Goal: Transaction & Acquisition: Purchase product/service

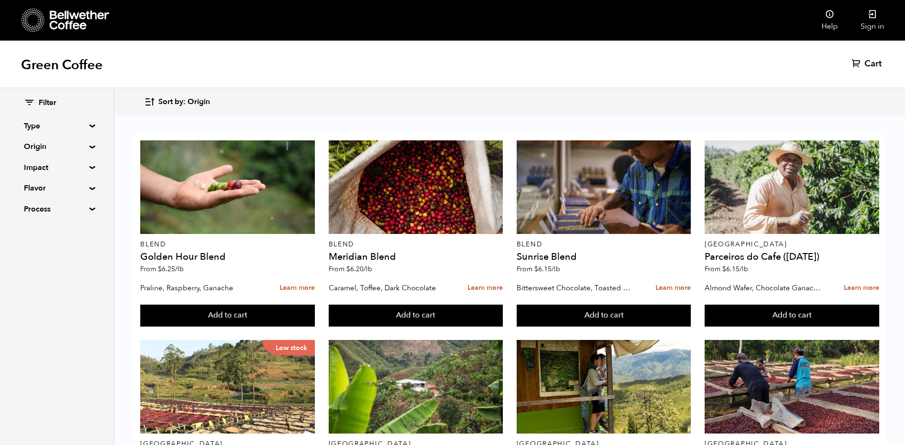
click at [61, 145] on summary "Origin" at bounding box center [57, 146] width 66 height 11
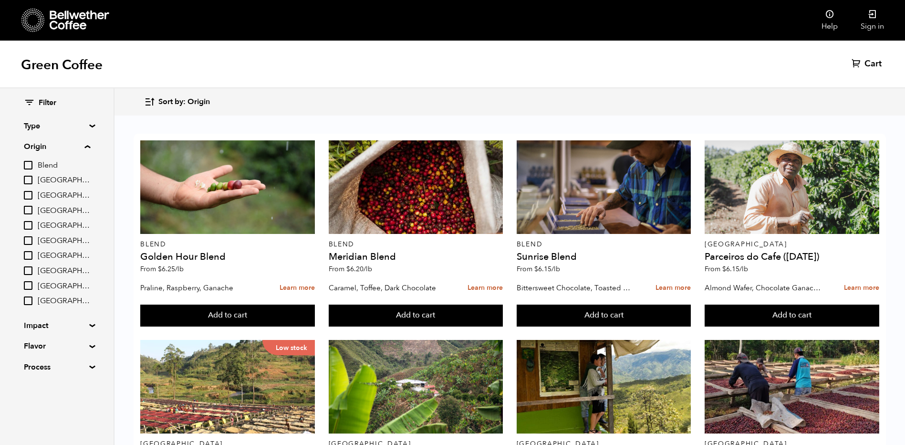
scroll to position [477, 0]
click at [30, 251] on input "[GEOGRAPHIC_DATA]" at bounding box center [28, 255] width 9 height 9
checkbox input "true"
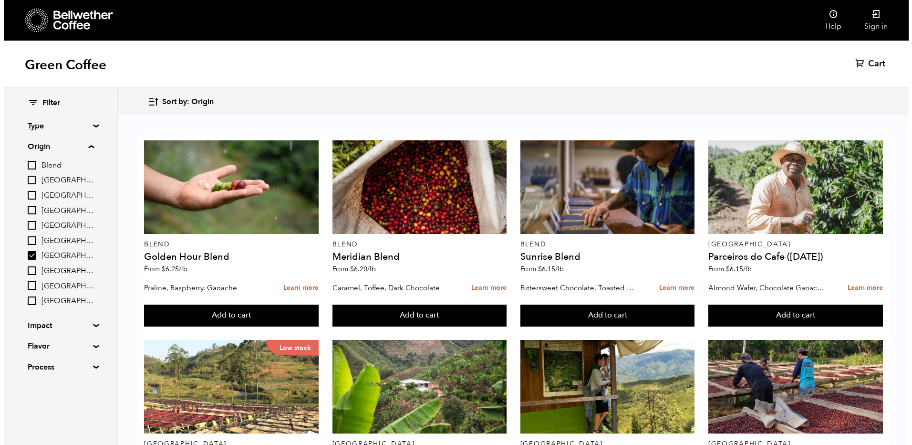
scroll to position [0, 0]
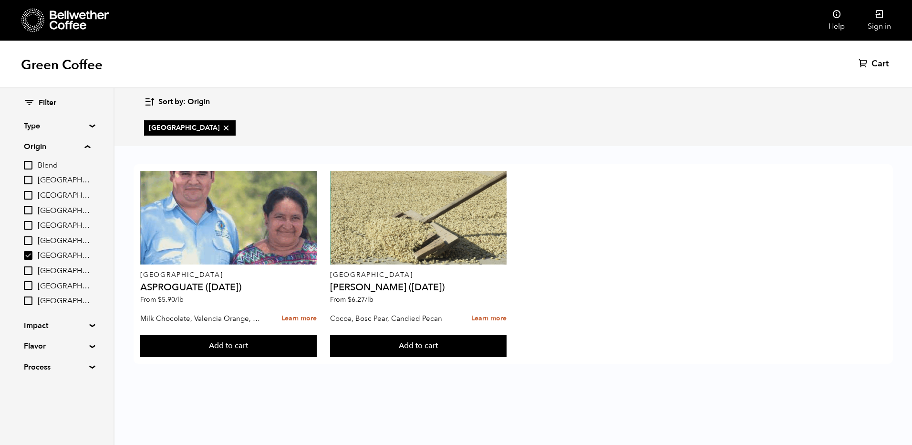
click at [29, 209] on input "Colombia" at bounding box center [28, 210] width 9 height 9
checkbox input "true"
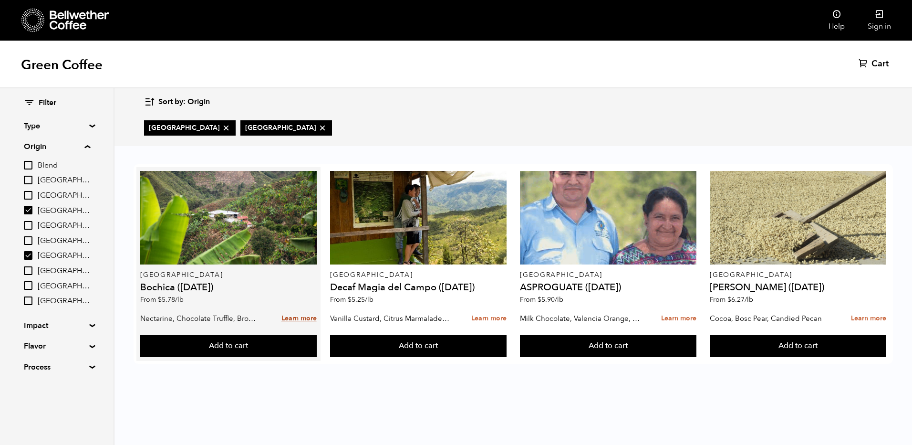
click at [297, 319] on link "Learn more" at bounding box center [298, 318] width 35 height 21
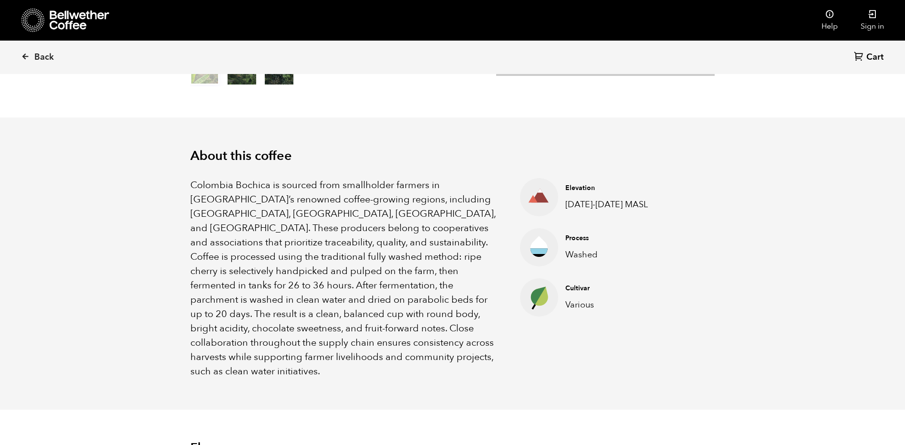
scroll to position [239, 0]
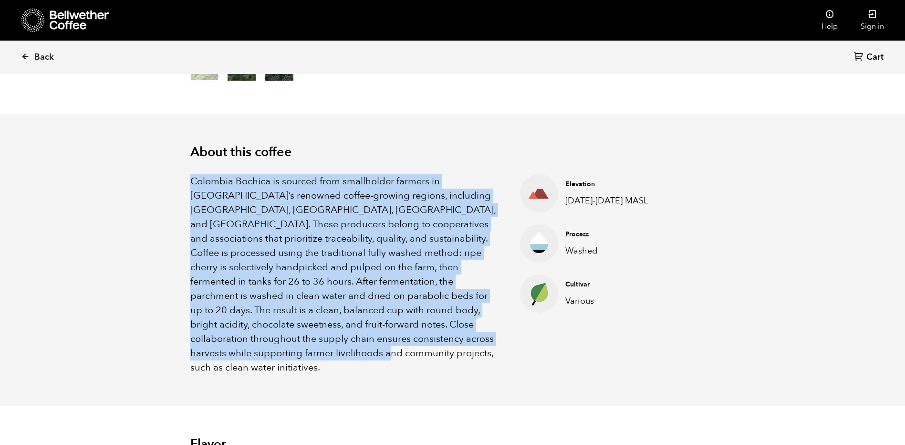
drag, startPoint x: 190, startPoint y: 180, endPoint x: 485, endPoint y: 333, distance: 332.0
click at [485, 333] on p "Colombia Bochica is sourced from smallholder farmers in Colombia’s renowned cof…" at bounding box center [343, 274] width 306 height 200
drag, startPoint x: 485, startPoint y: 333, endPoint x: 421, endPoint y: 291, distance: 77.1
copy p "Colombia Bochica is sourced from smallholder farmers in Colombia’s renowned cof…"
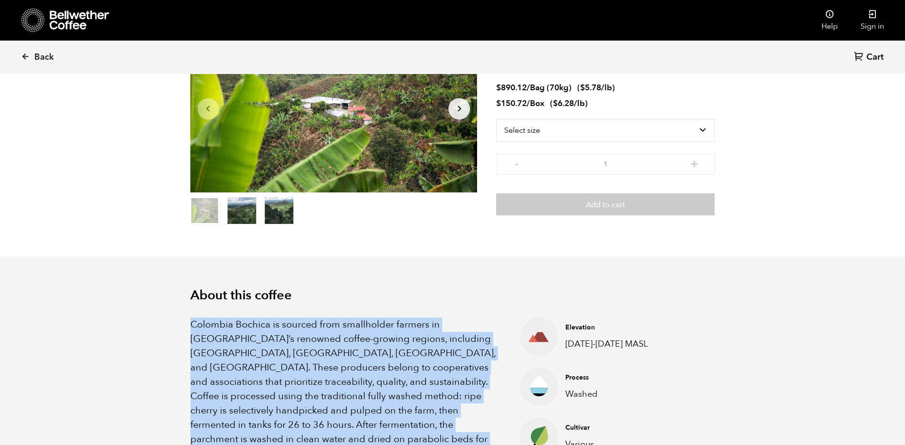
scroll to position [0, 0]
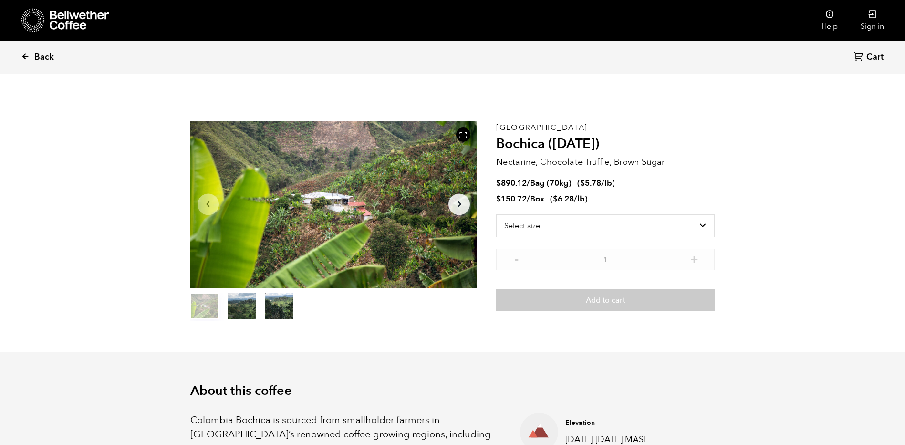
click at [42, 58] on span "Back" at bounding box center [44, 57] width 20 height 11
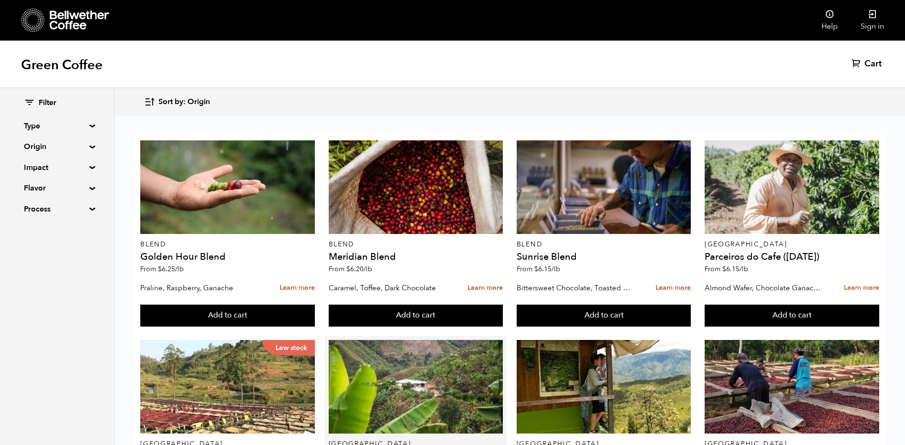
scroll to position [429, 0]
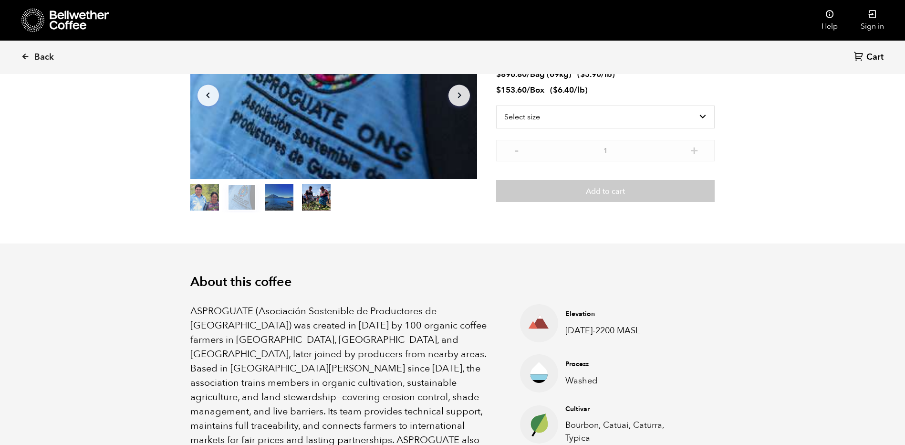
scroll to position [143, 0]
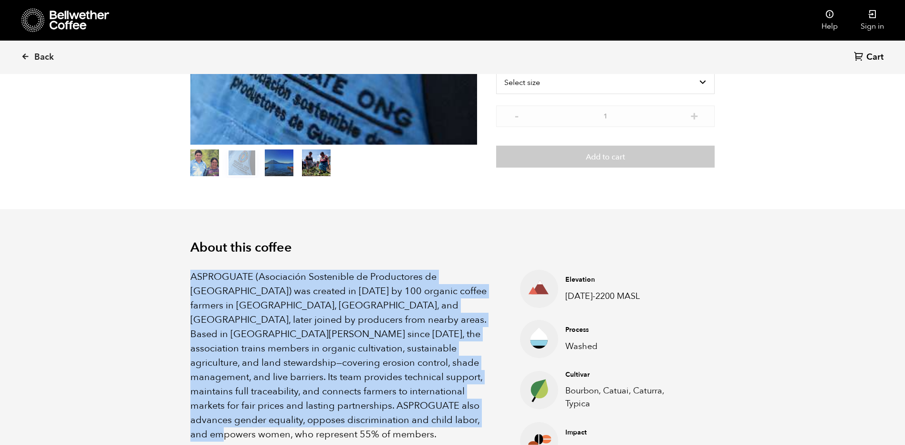
drag, startPoint x: 191, startPoint y: 275, endPoint x: 474, endPoint y: 418, distance: 317.5
click at [474, 418] on p "ASPROGUATE (Asociación Sostenible de Productores de Guatemala) was created in 2…" at bounding box center [343, 356] width 306 height 172
drag, startPoint x: 107, startPoint y: 324, endPoint x: 152, endPoint y: 320, distance: 45.1
click at [108, 323] on section "About this coffee ASPROGUATE (Asociación Sostenible de Productores de Guatemala…" at bounding box center [452, 350] width 905 height 282
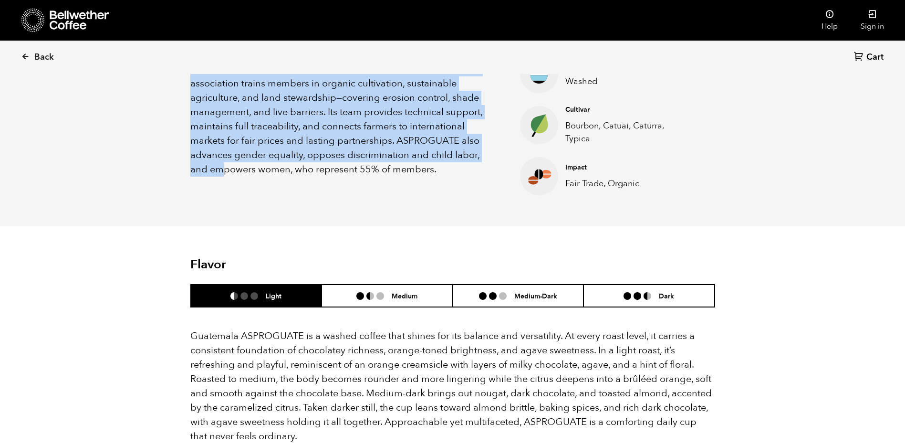
scroll to position [429, 0]
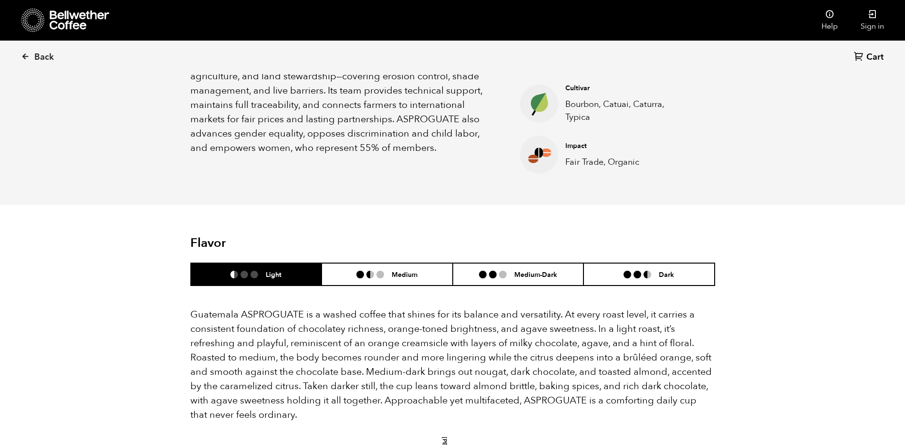
click at [155, 314] on div "Back Cart (0) Item 2 of 4 Arrow Left Arrow Right item 0 item 1 item 2 item 3 It…" at bounding box center [452, 397] width 905 height 1539
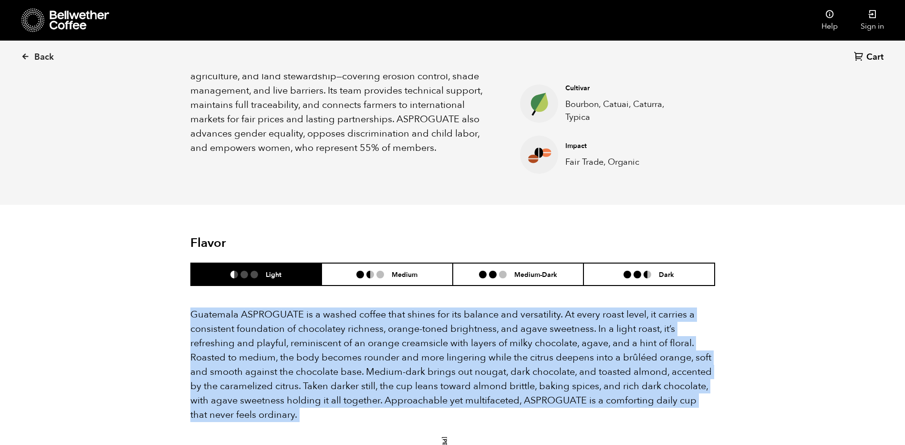
drag, startPoint x: 190, startPoint y: 313, endPoint x: 524, endPoint y: 427, distance: 352.1
drag, startPoint x: 524, startPoint y: 427, endPoint x: 460, endPoint y: 364, distance: 89.1
copy div "Guatemala ASPROGUATE is a washed coffee that shines for its balance and versati…"
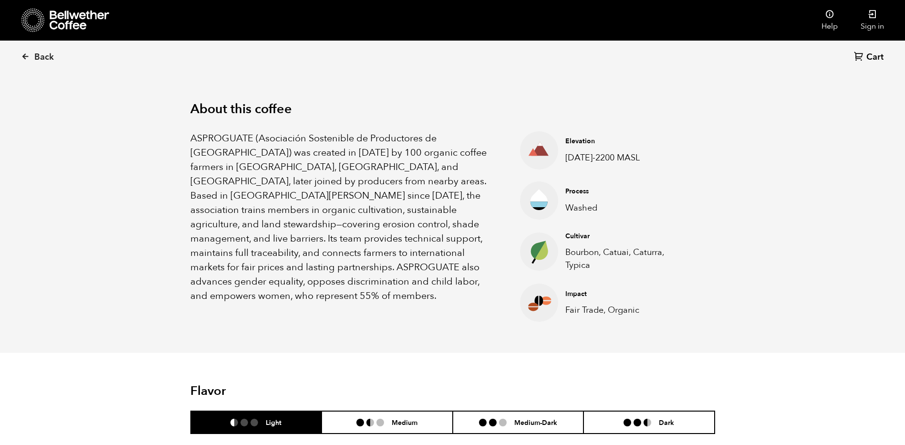
scroll to position [48, 0]
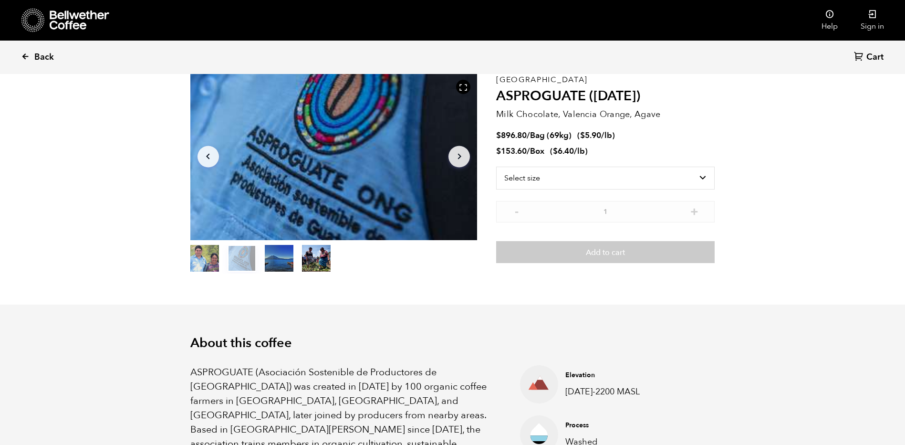
click at [37, 58] on span "Back" at bounding box center [44, 57] width 20 height 11
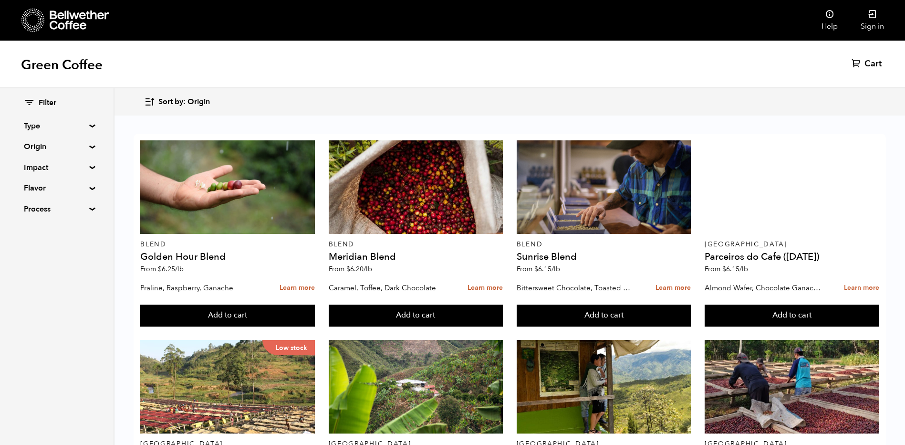
scroll to position [710, 0]
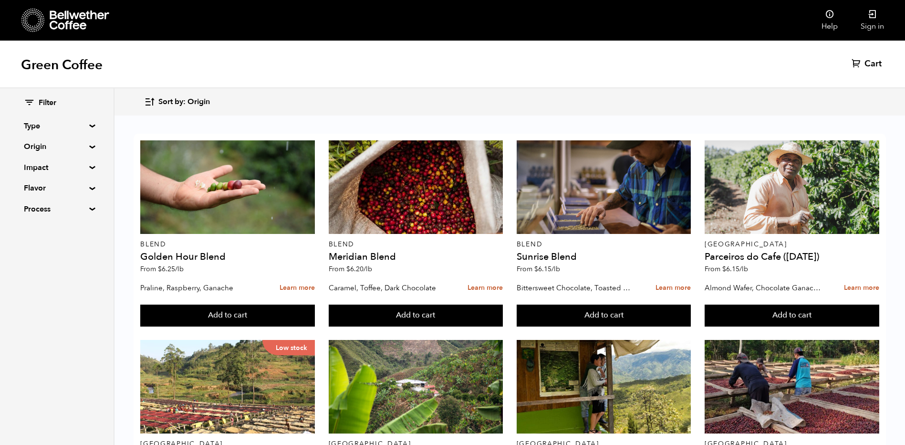
click at [44, 148] on summary "Origin" at bounding box center [57, 146] width 66 height 11
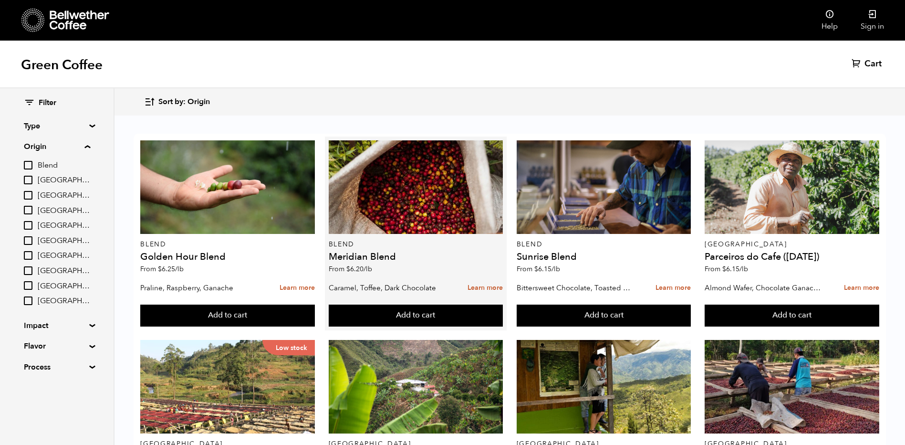
scroll to position [239, 0]
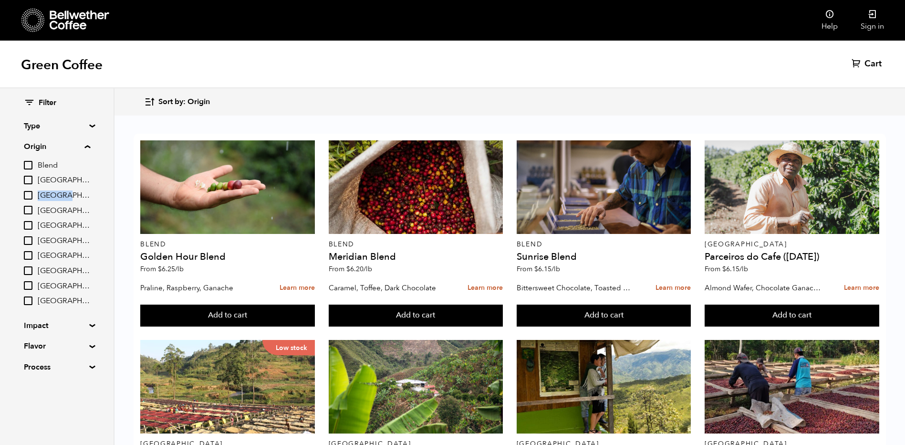
drag, startPoint x: 41, startPoint y: 195, endPoint x: 70, endPoint y: 193, distance: 28.7
click at [70, 193] on span "[GEOGRAPHIC_DATA]" at bounding box center [64, 195] width 52 height 10
drag, startPoint x: 70, startPoint y: 193, endPoint x: 89, endPoint y: 215, distance: 28.7
click at [89, 215] on span "[GEOGRAPHIC_DATA]" at bounding box center [64, 211] width 52 height 10
click at [0, 0] on input "[GEOGRAPHIC_DATA]" at bounding box center [0, 0] width 0 height 0
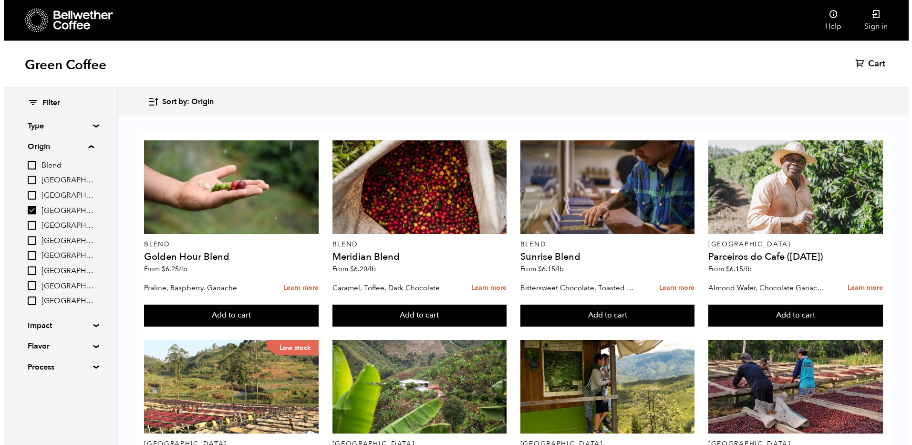
scroll to position [0, 0]
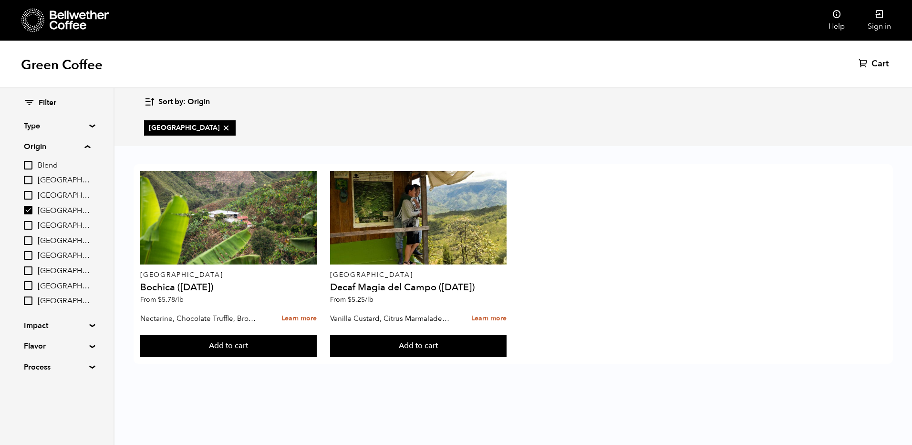
click at [27, 210] on input "[GEOGRAPHIC_DATA]" at bounding box center [28, 210] width 9 height 9
checkbox input "false"
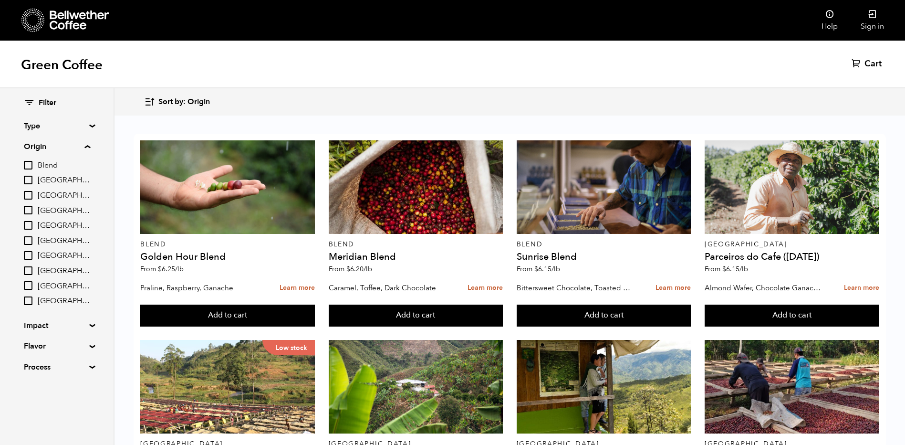
click at [29, 224] on input "[GEOGRAPHIC_DATA]" at bounding box center [28, 225] width 9 height 9
checkbox input "true"
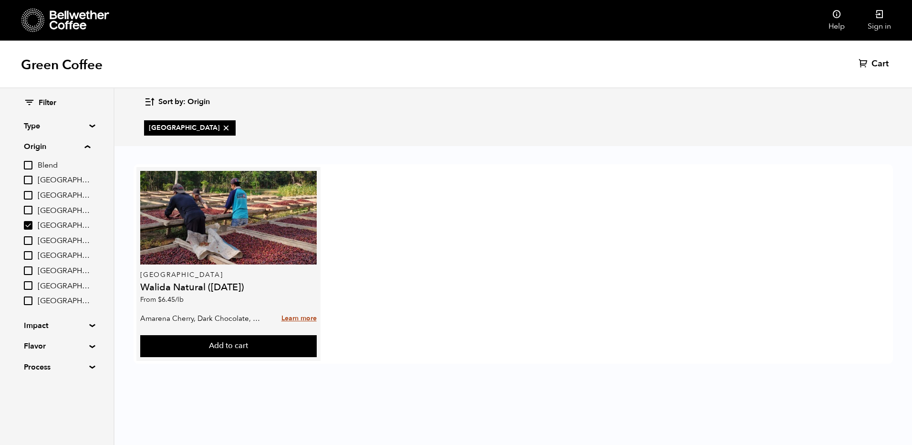
click at [304, 320] on link "Learn more" at bounding box center [298, 318] width 35 height 21
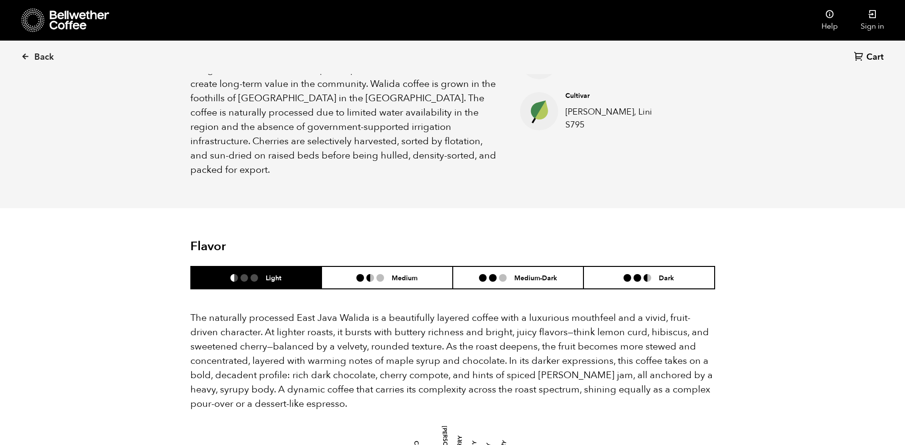
scroll to position [525, 0]
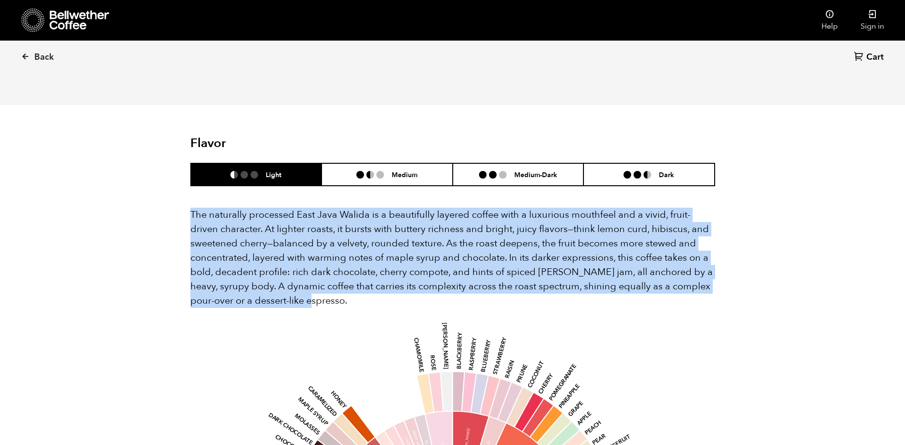
drag, startPoint x: 191, startPoint y: 198, endPoint x: 453, endPoint y: 289, distance: 277.3
click at [453, 289] on p "The naturally processed East Java Walida is a beautifully layered coffee with a…" at bounding box center [452, 258] width 525 height 100
drag, startPoint x: 453, startPoint y: 289, endPoint x: 428, endPoint y: 225, distance: 68.7
copy p "The naturally processed East Java Walida is a beautifully layered coffee with a…"
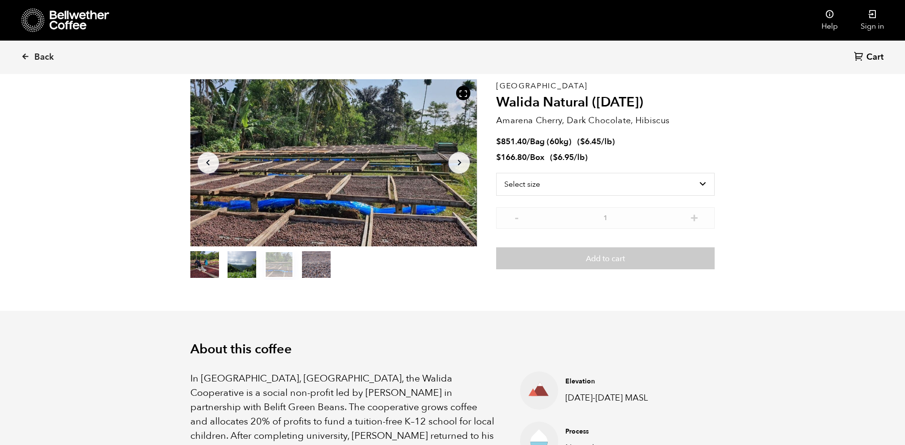
scroll to position [0, 0]
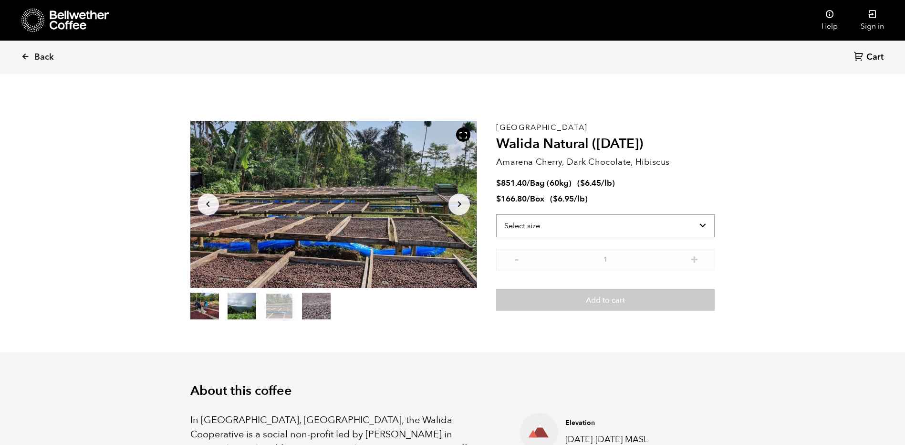
click at [645, 222] on select "Select size Bag (60kg) (132 lbs) Box (24 lbs)" at bounding box center [605, 225] width 219 height 23
select select "box"
click at [496, 214] on select "Select size Bag (60kg) (132 lbs) Box (24 lbs)" at bounding box center [605, 225] width 219 height 23
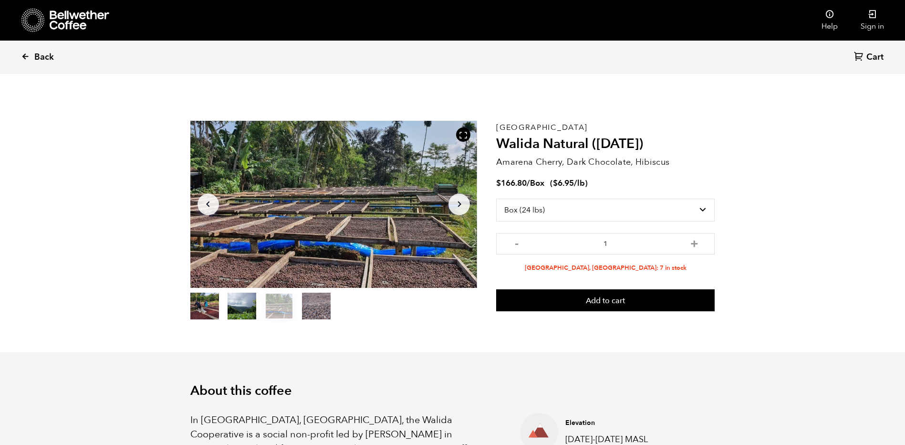
click at [40, 56] on span "Back" at bounding box center [44, 57] width 20 height 11
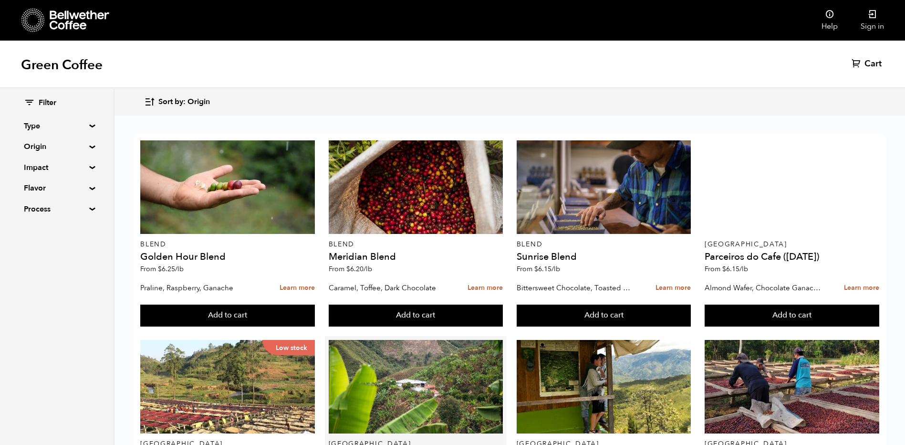
scroll to position [191, 0]
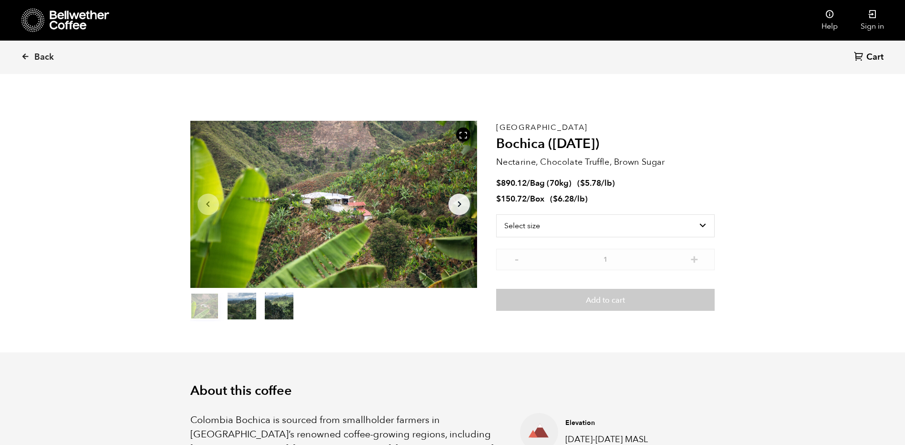
scroll to position [415, 508]
click at [606, 223] on select "Select size Bag (70kg) (154 lbs) Box (24 lbs)" at bounding box center [605, 225] width 219 height 23
select select "bag"
click at [496, 214] on select "Select size Bag (70kg) (154 lbs) Box (24 lbs)" at bounding box center [605, 225] width 219 height 23
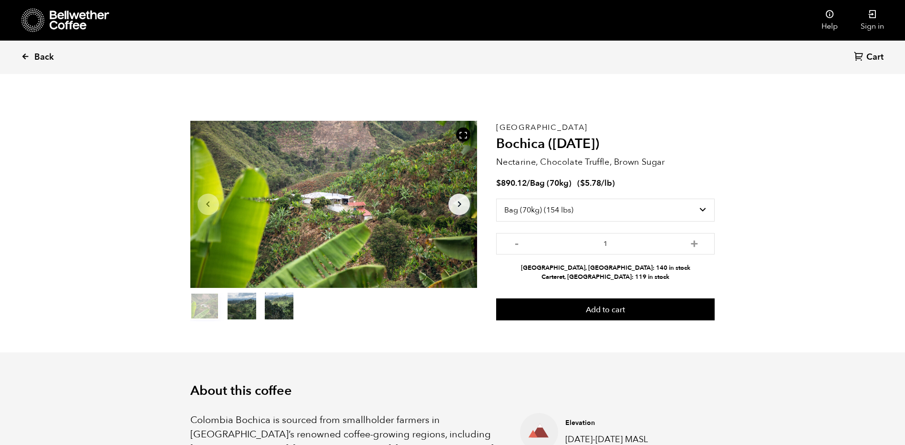
click at [40, 55] on span "Back" at bounding box center [44, 57] width 20 height 11
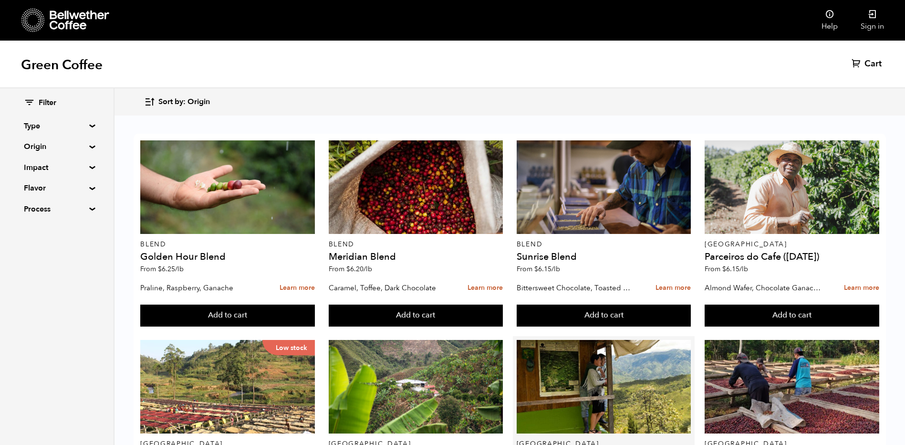
scroll to position [286, 0]
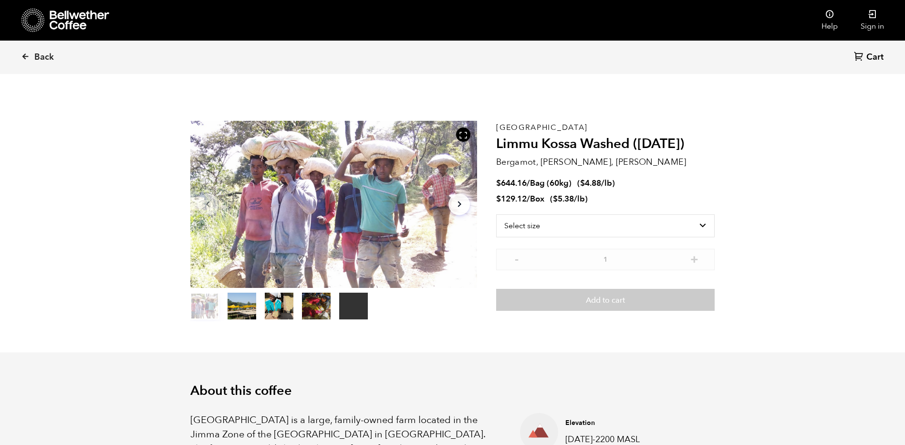
scroll to position [415, 508]
click at [628, 220] on select "Select size Bag (60kg) (132 lbs) Box (24 lbs)" at bounding box center [605, 225] width 219 height 23
select select "bag-3"
click at [496, 214] on select "Select size Bag (60kg) (132 lbs) Box (24 lbs)" at bounding box center [605, 225] width 219 height 23
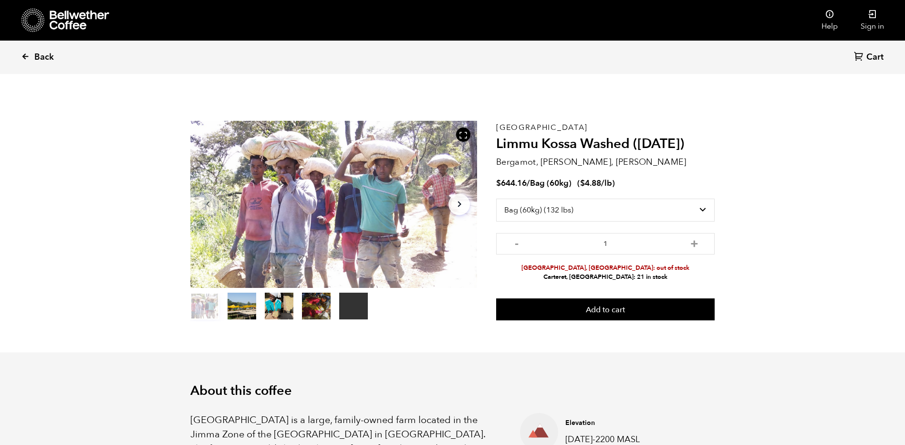
click at [42, 54] on span "Back" at bounding box center [44, 57] width 20 height 11
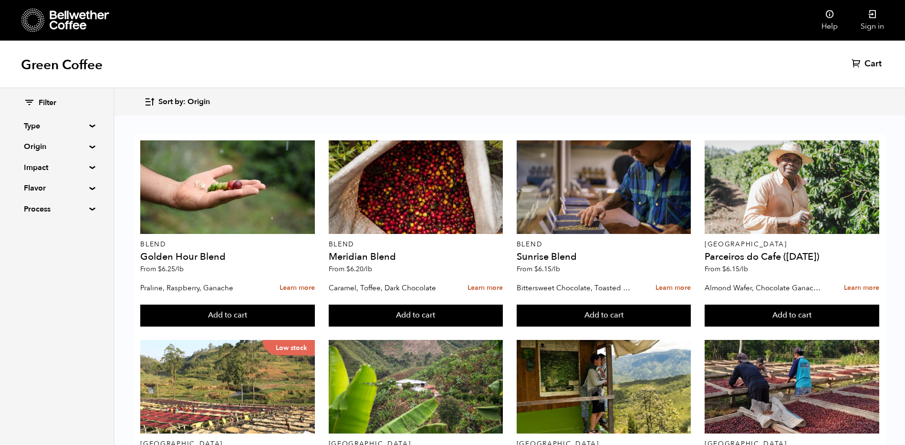
scroll to position [477, 0]
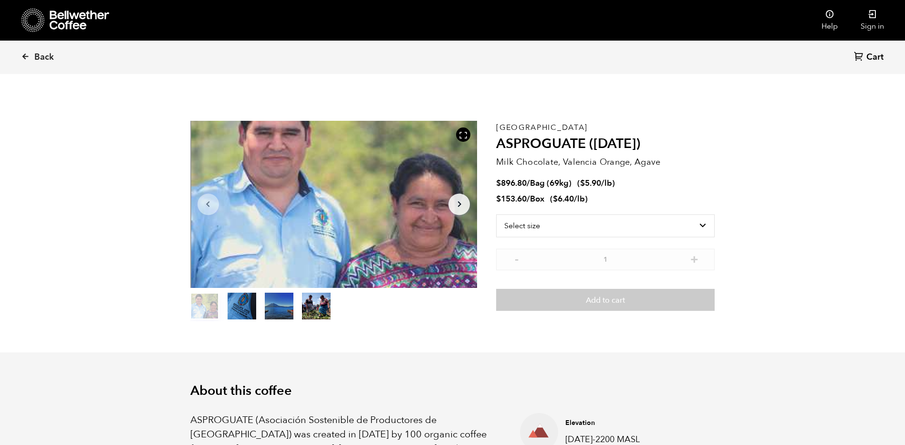
scroll to position [415, 508]
click at [593, 227] on select "Select size Bag (69kg) (152 lbs) Box (24 lbs)" at bounding box center [605, 225] width 219 height 23
select select "bag-2"
click at [496, 214] on select "Select size Bag (69kg) (152 lbs) Box (24 lbs)" at bounding box center [605, 225] width 219 height 23
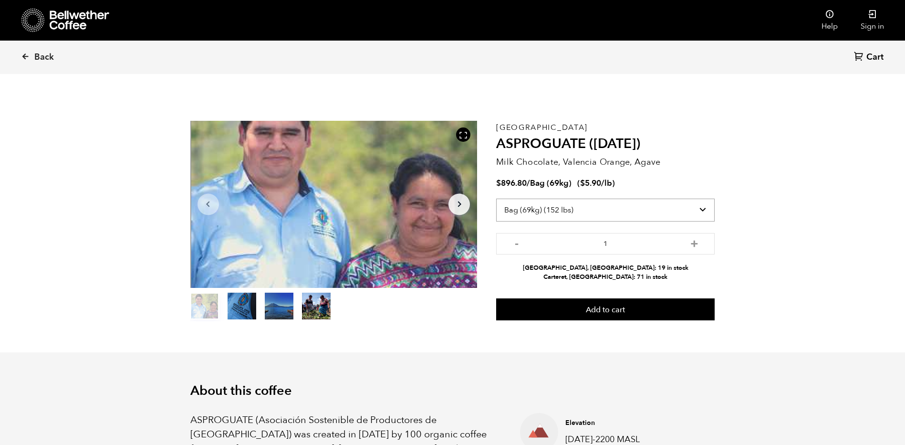
click at [622, 204] on select "Select size Bag (69kg) (152 lbs) Box (24 lbs)" at bounding box center [605, 209] width 219 height 23
click at [622, 206] on select "Select size Bag (69kg) (152 lbs) Box (24 lbs)" at bounding box center [605, 209] width 219 height 23
click at [32, 58] on link "Back" at bounding box center [50, 57] width 59 height 32
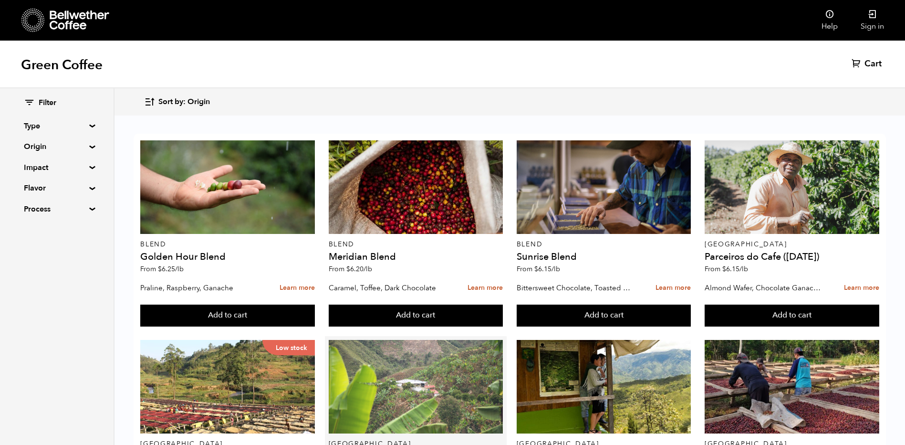
scroll to position [191, 0]
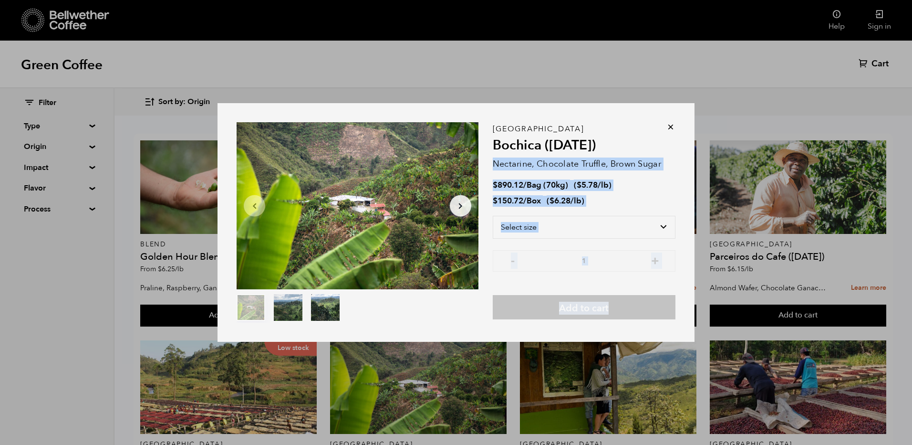
click at [670, 122] on div "Item 1 of 3 Arrow Left Arrow Right item 0 item 1 item 2 Item 1 of 3 Colombia Bo…" at bounding box center [456, 222] width 477 height 239
click at [671, 126] on icon at bounding box center [671, 127] width 10 height 10
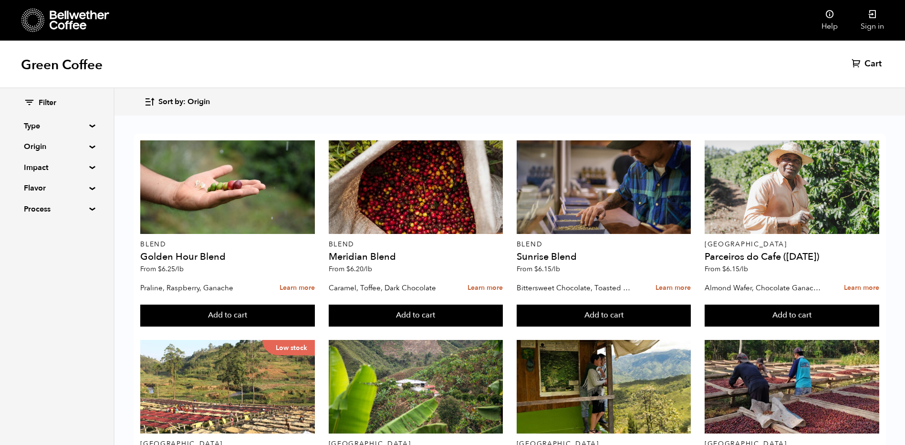
scroll to position [477, 0]
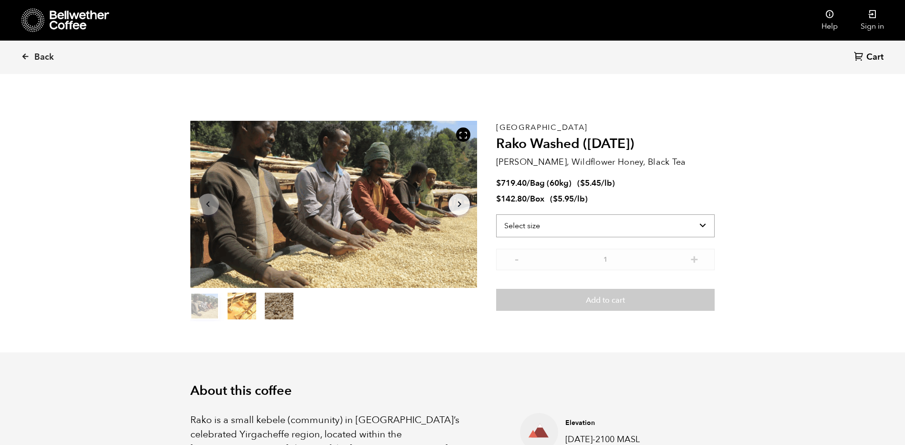
scroll to position [415, 508]
click at [573, 225] on select "Select size Bag (60kg) (132 lbs) Box (24 lbs)" at bounding box center [605, 225] width 219 height 23
select select "bag-3"
click at [496, 214] on select "Select size Bag (60kg) (132 lbs) Box (24 lbs)" at bounding box center [605, 225] width 219 height 23
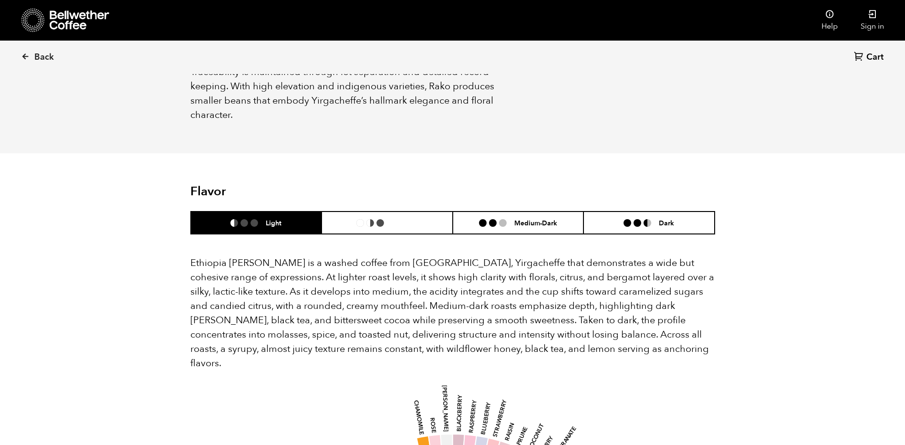
scroll to position [525, 0]
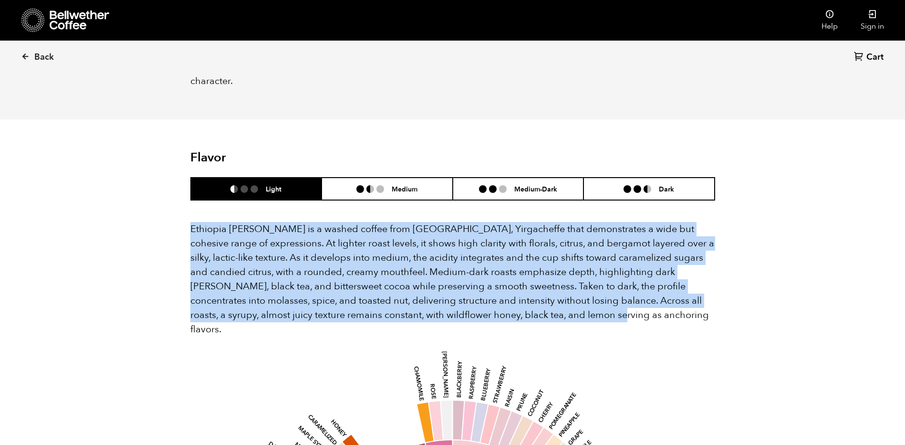
drag, startPoint x: 190, startPoint y: 212, endPoint x: 682, endPoint y: 295, distance: 498.4
click at [682, 295] on p "Ethiopia Rako is a washed coffee from Kochere, Yirgacheffe that demonstrates a …" at bounding box center [452, 279] width 525 height 115
copy p "Ethiopia Rako is a washed coffee from Kochere, Yirgacheffe that demonstrates a …"
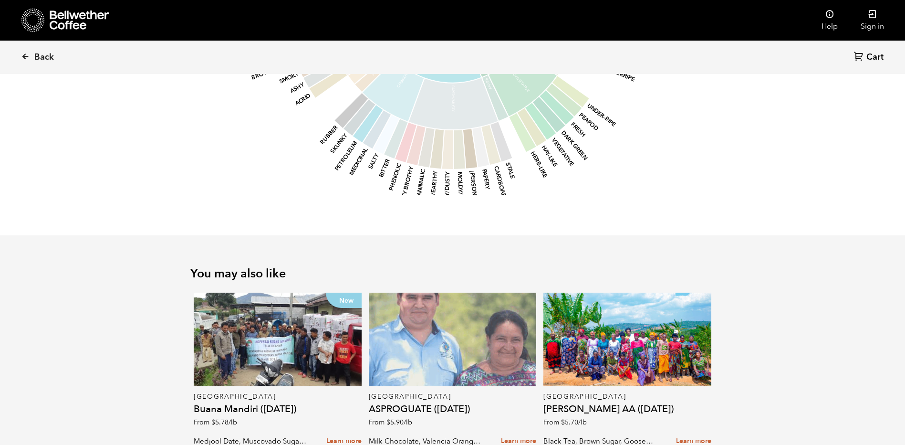
scroll to position [1133, 0]
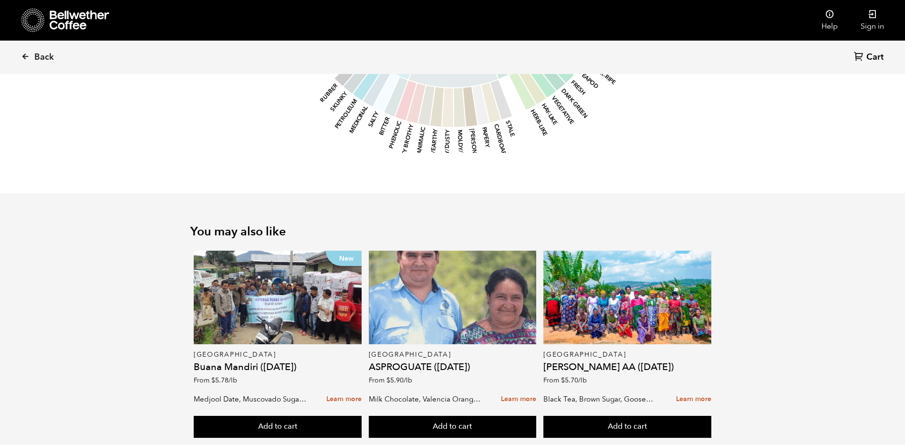
click at [872, 59] on span "Cart" at bounding box center [874, 57] width 17 height 11
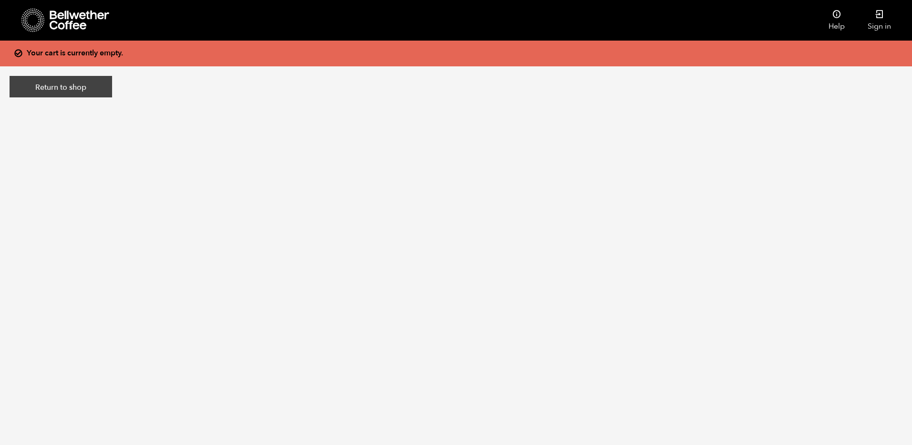
click at [74, 87] on link "Return to shop" at bounding box center [61, 87] width 103 height 22
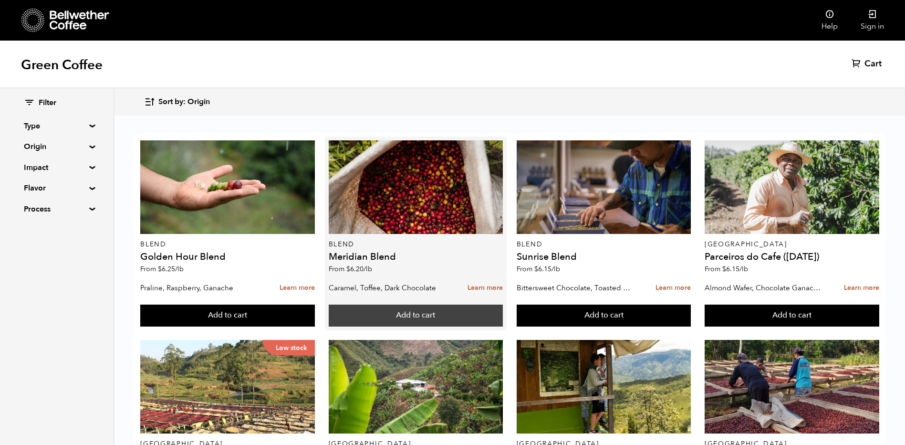
click at [433, 317] on button "Add to cart" at bounding box center [416, 315] width 175 height 22
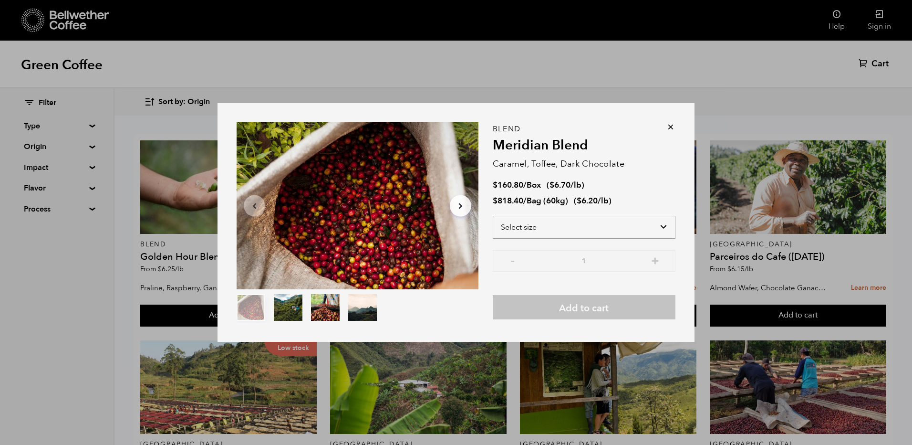
click at [623, 227] on select "Select size Bag (60kg) (132 lbs) Box (24 lbs)" at bounding box center [584, 227] width 183 height 23
select select "bag-3"
click at [493, 216] on select "Select size Bag (60kg) (132 lbs) Box (24 lbs)" at bounding box center [584, 227] width 183 height 23
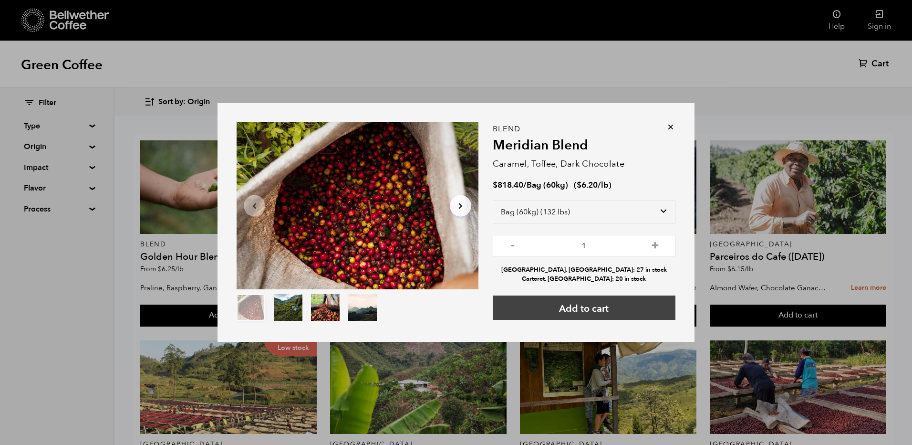
click at [598, 308] on button "Add to cart" at bounding box center [584, 307] width 183 height 24
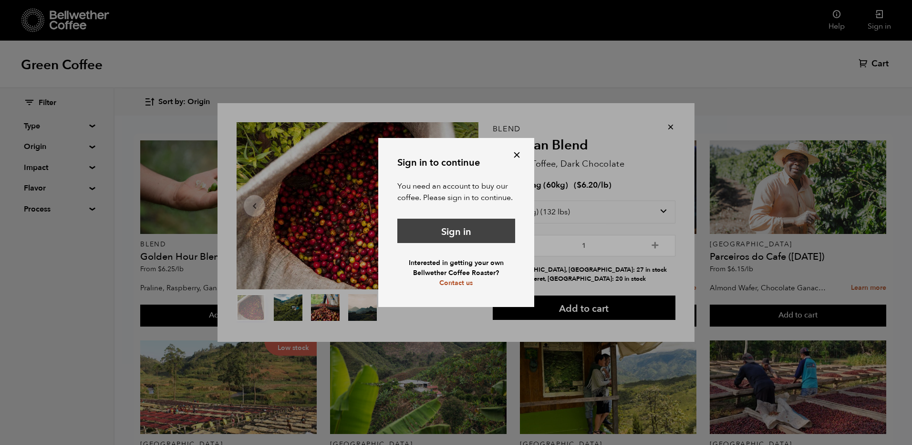
click at [479, 231] on link "Sign in" at bounding box center [456, 231] width 118 height 24
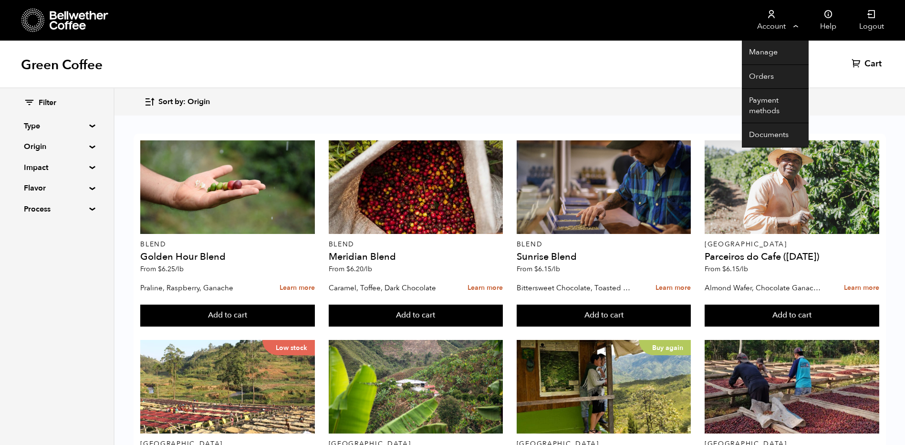
click at [786, 14] on link "Account" at bounding box center [771, 20] width 59 height 41
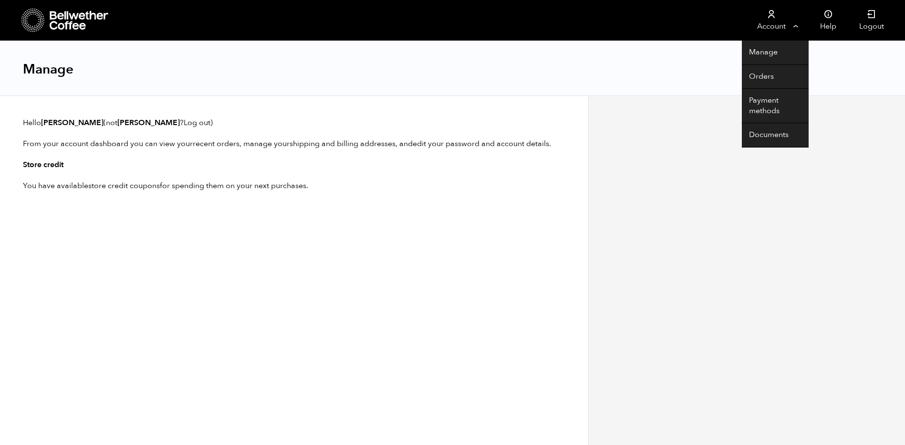
click at [782, 19] on link "Account" at bounding box center [771, 20] width 59 height 41
click at [775, 17] on icon at bounding box center [772, 15] width 10 height 10
click at [769, 99] on link "Payment methods" at bounding box center [775, 106] width 67 height 34
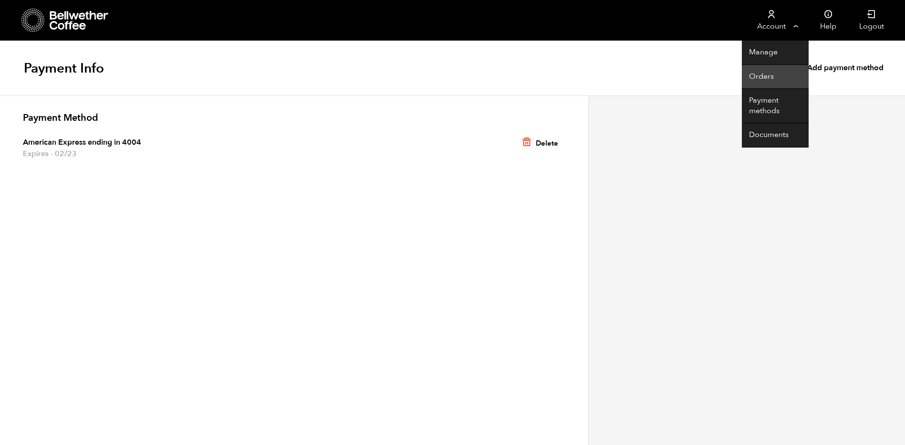
click at [768, 73] on link "Orders" at bounding box center [775, 77] width 67 height 24
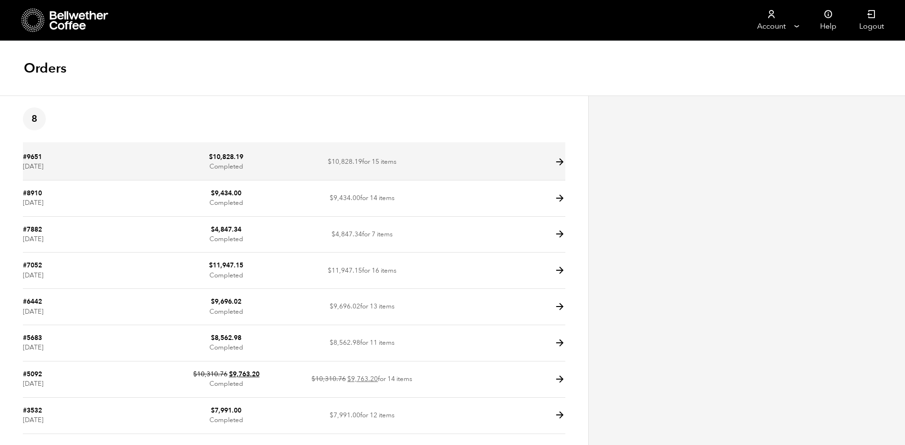
click at [549, 159] on td at bounding box center [497, 162] width 135 height 36
click at [562, 163] on icon at bounding box center [559, 161] width 11 height 11
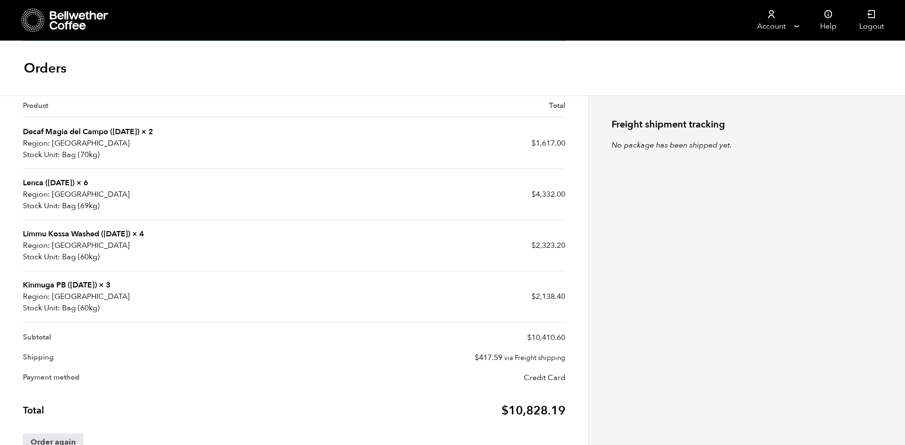
scroll to position [232, 0]
